Goal: Task Accomplishment & Management: Complete application form

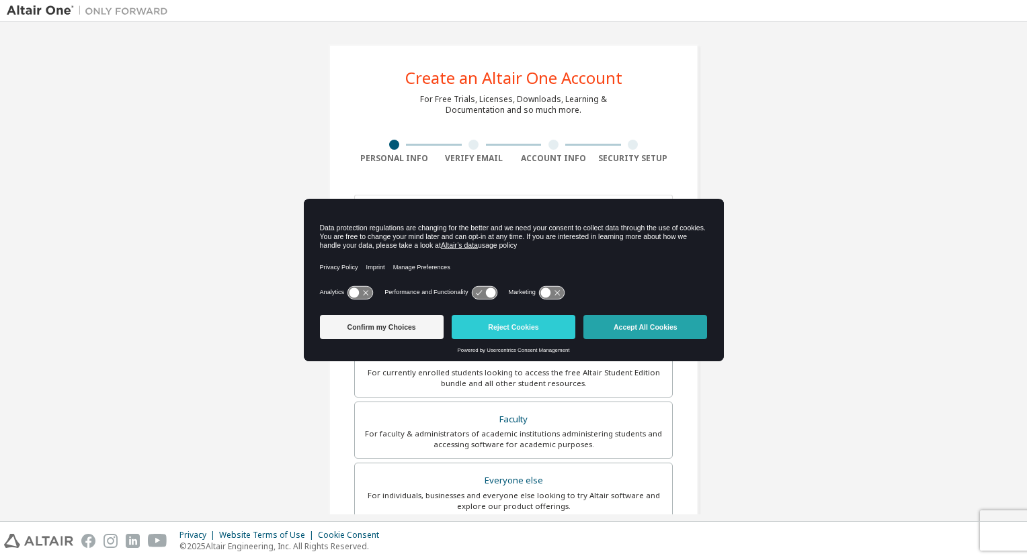
click at [642, 329] on button "Accept All Cookies" at bounding box center [645, 327] width 124 height 24
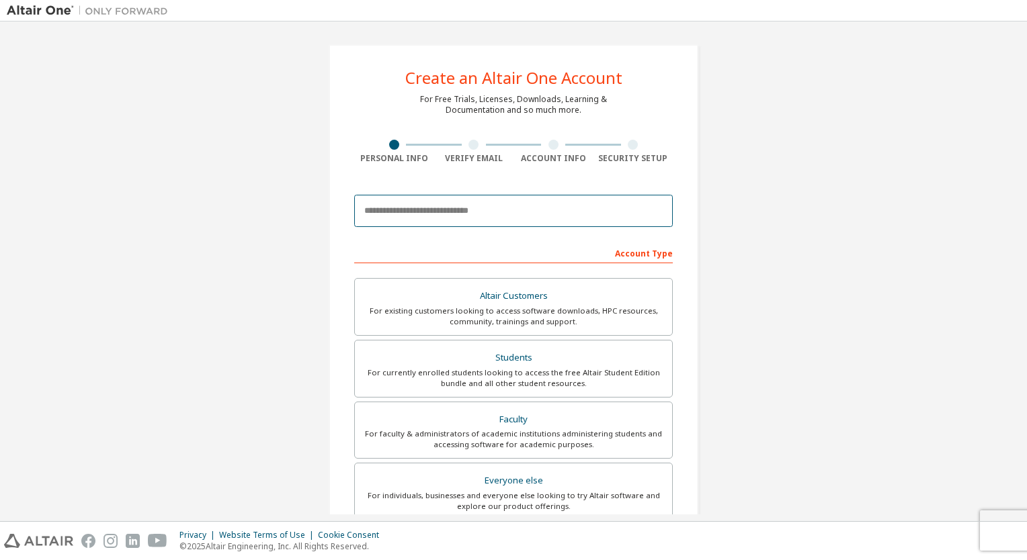
click at [440, 215] on input "email" at bounding box center [513, 211] width 319 height 32
type input "**********"
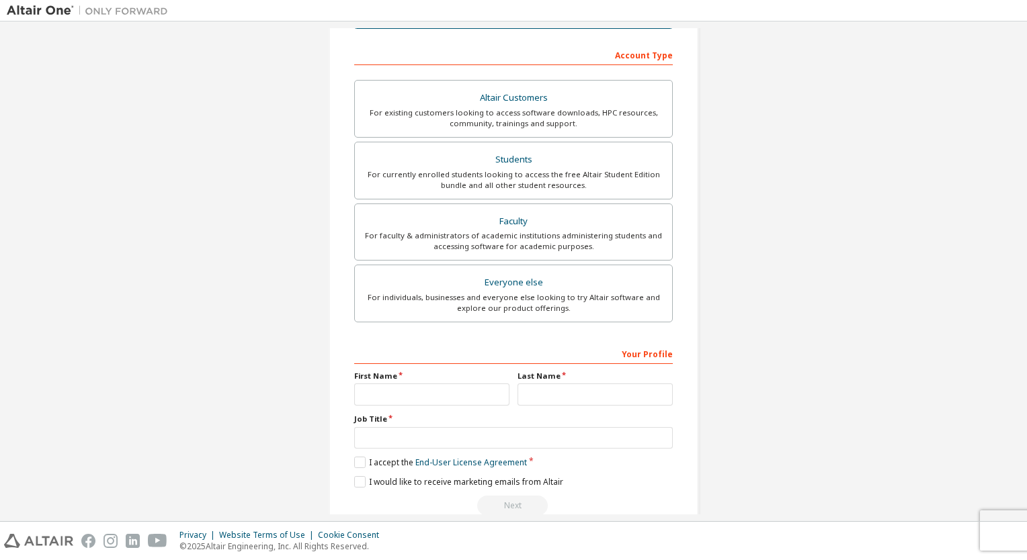
scroll to position [199, 0]
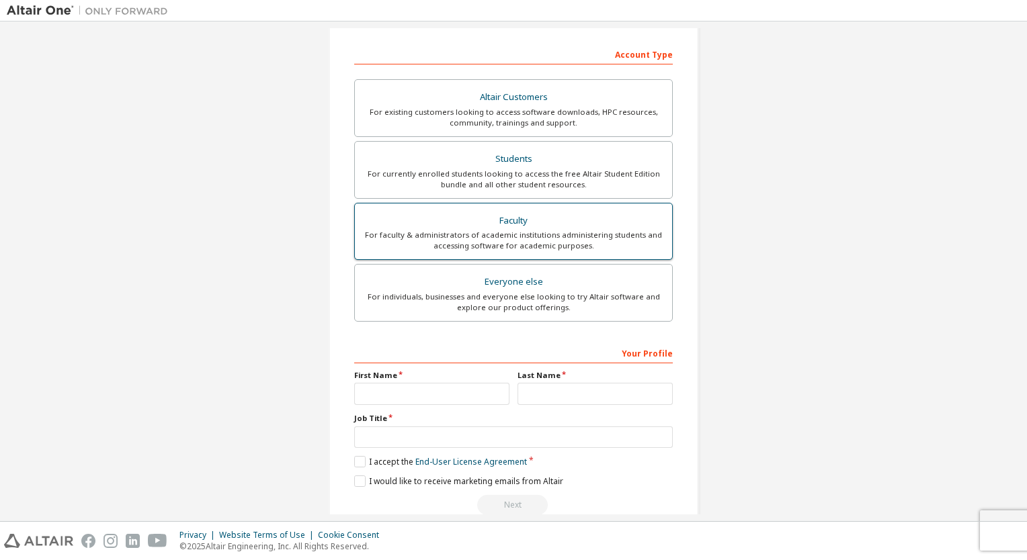
click at [516, 220] on div "Faculty" at bounding box center [513, 221] width 301 height 19
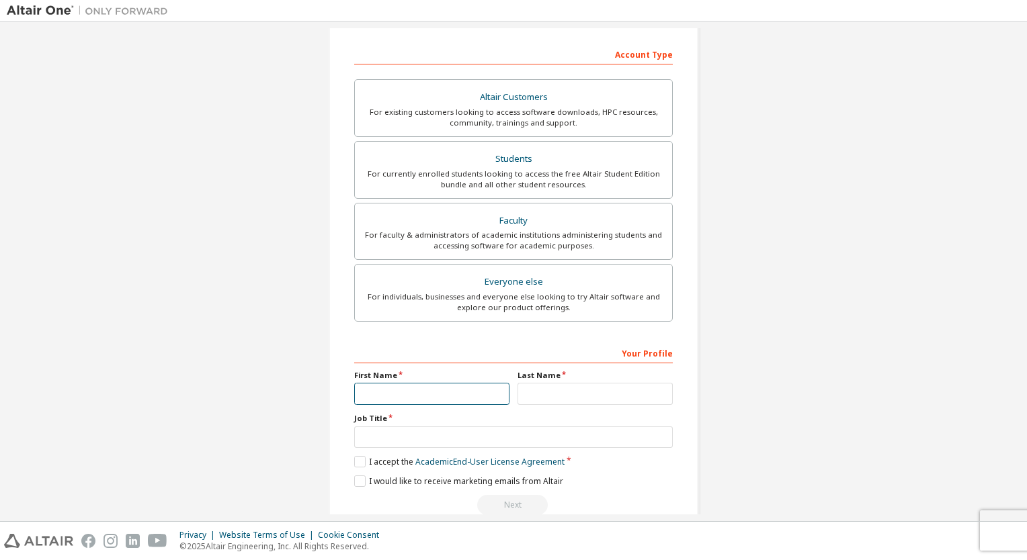
click at [402, 392] on input "text" at bounding box center [431, 394] width 155 height 22
type input "**********"
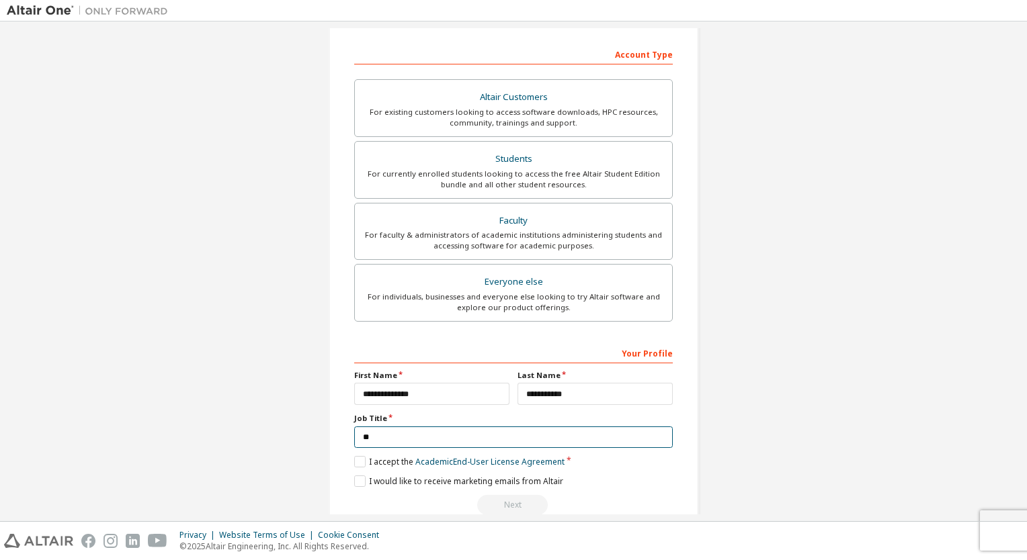
type input "*"
type input "**********"
click at [357, 456] on label "I accept the Academic End-User License Agreement" at bounding box center [459, 461] width 210 height 11
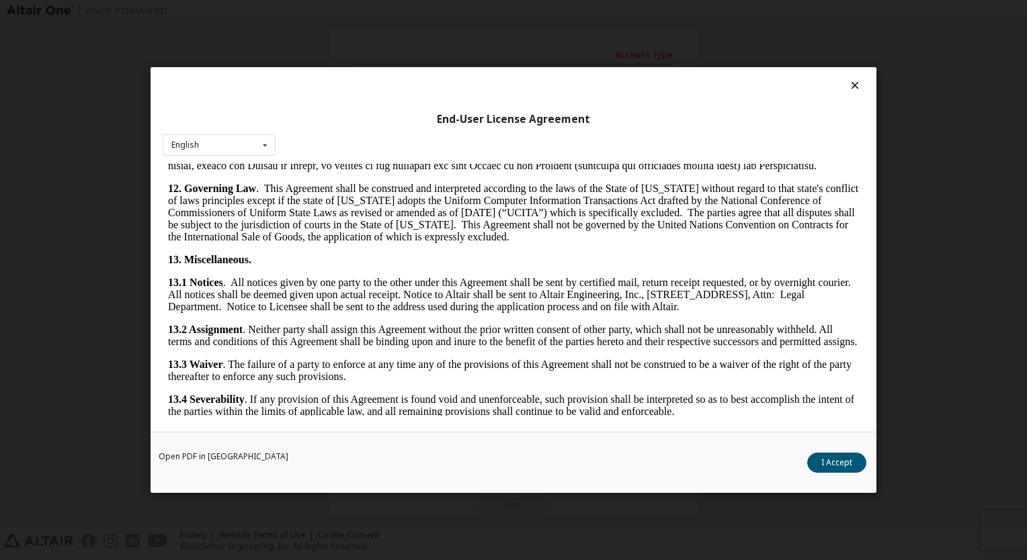
scroll to position [2244, 0]
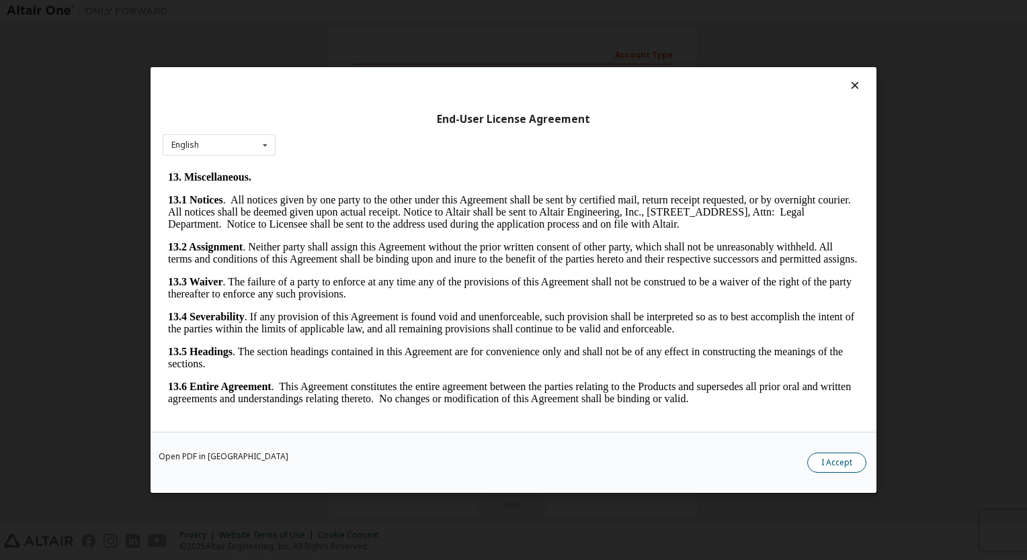
click at [824, 458] on button "I Accept" at bounding box center [836, 463] width 59 height 20
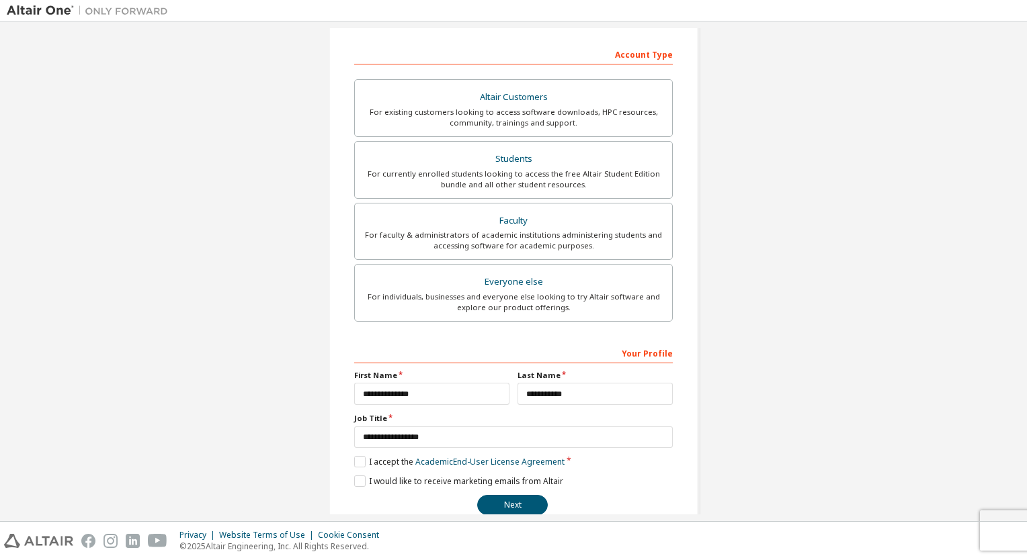
scroll to position [223, 0]
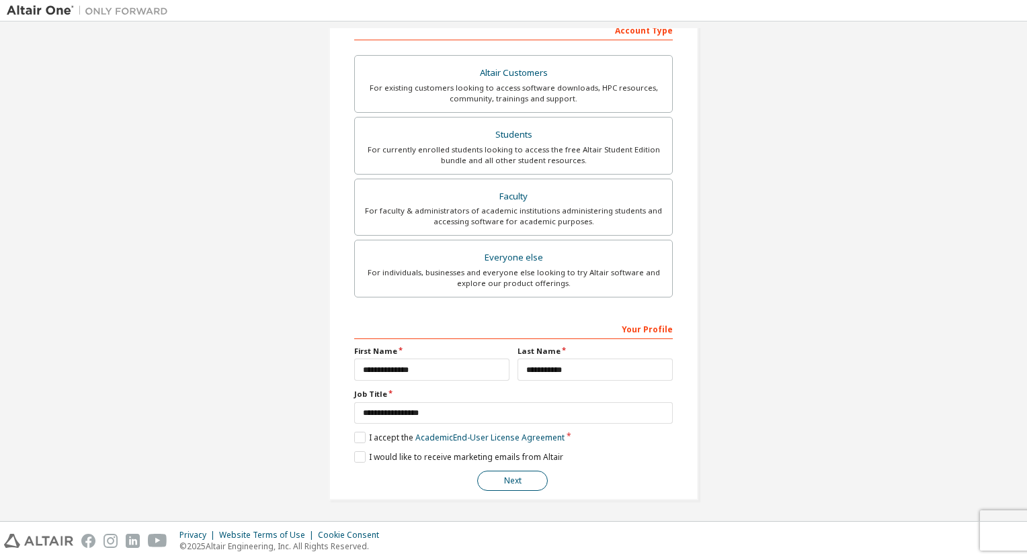
click at [519, 482] on button "Next" at bounding box center [512, 481] width 71 height 20
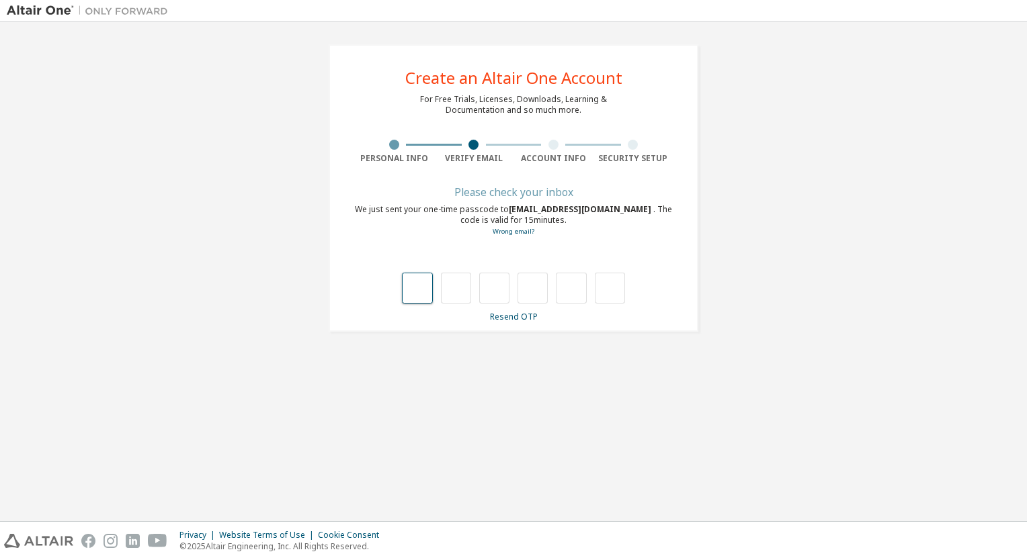
type input "*"
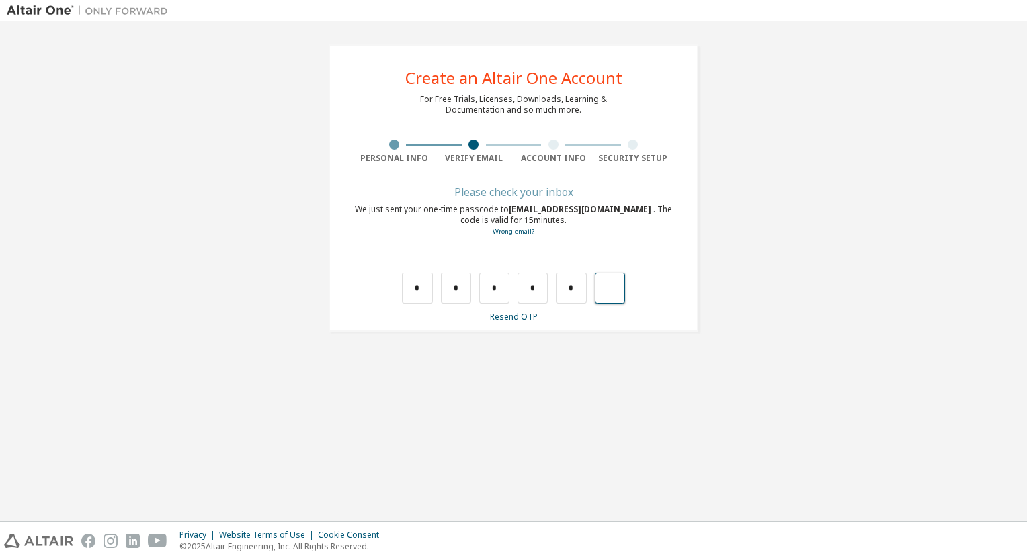
type input "*"
